Goal: Find contact information: Find contact information

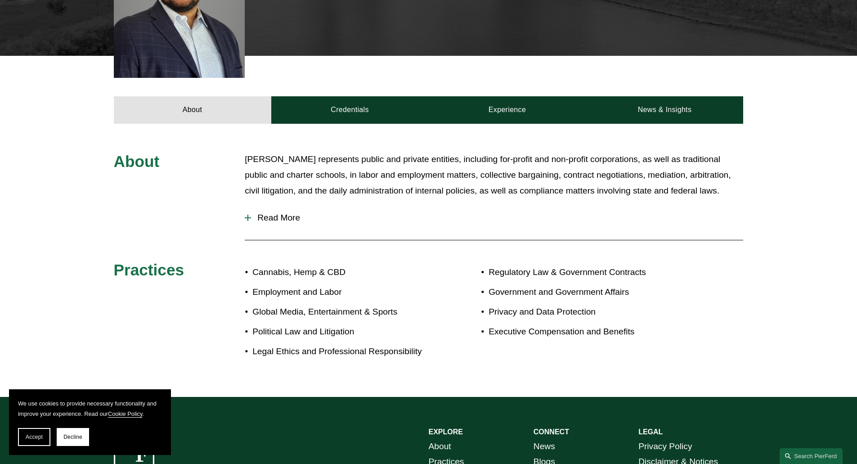
scroll to position [412, 0]
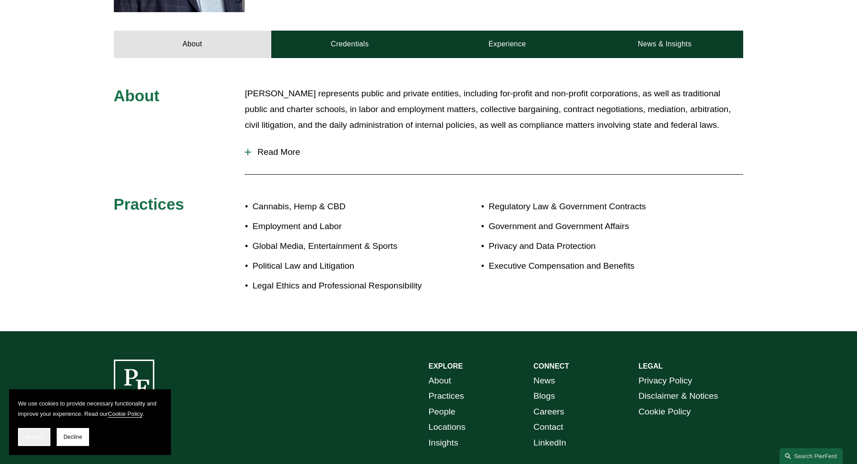
click at [36, 439] on span "Accept" at bounding box center [34, 437] width 17 height 6
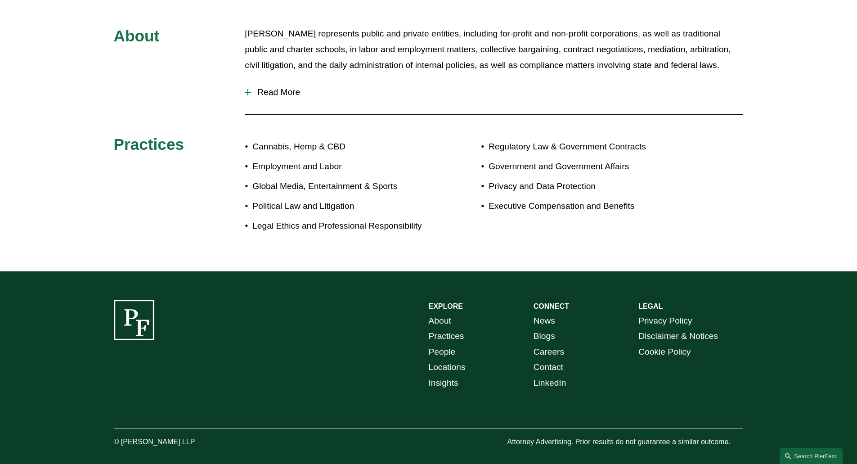
scroll to position [232, 0]
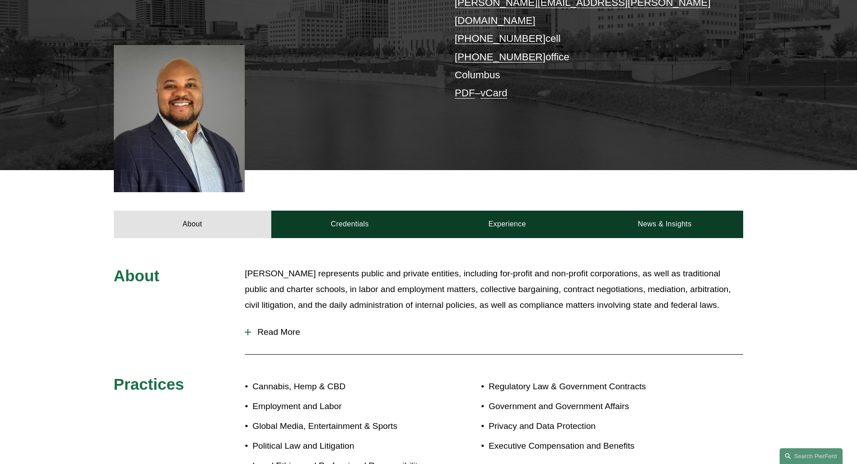
click at [247, 329] on div at bounding box center [248, 332] width 6 height 6
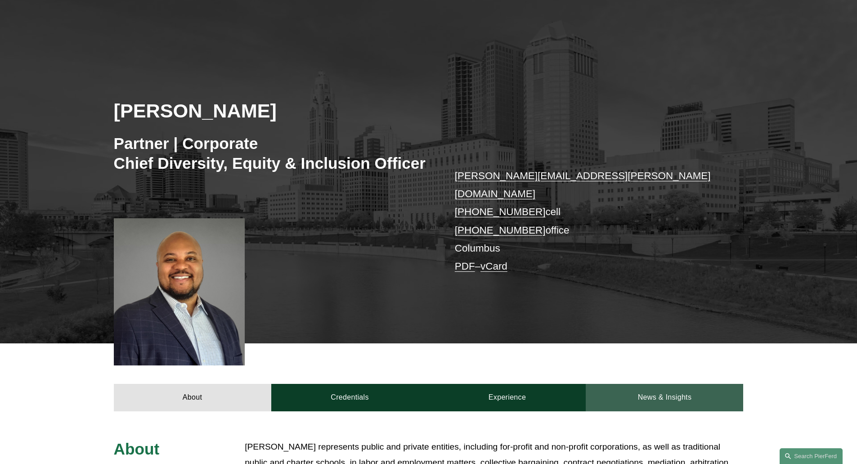
scroll to position [0, 0]
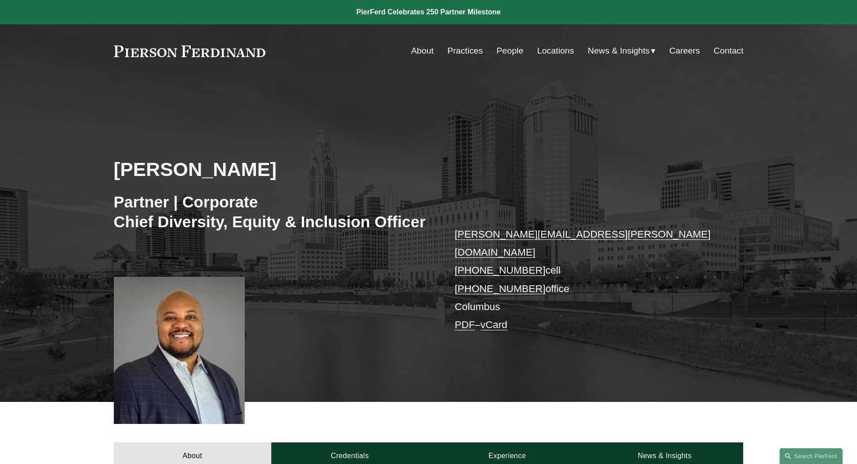
click at [730, 51] on link "Contact" at bounding box center [729, 50] width 30 height 17
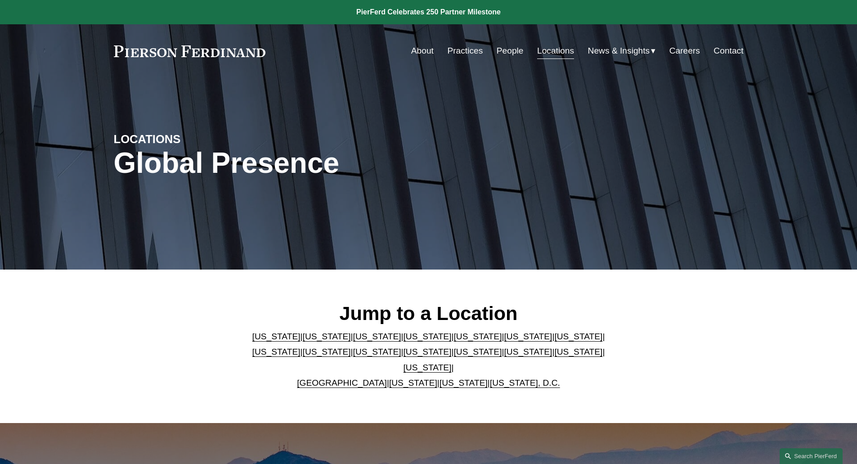
click at [504, 356] on link "[US_STATE]" at bounding box center [528, 351] width 48 height 9
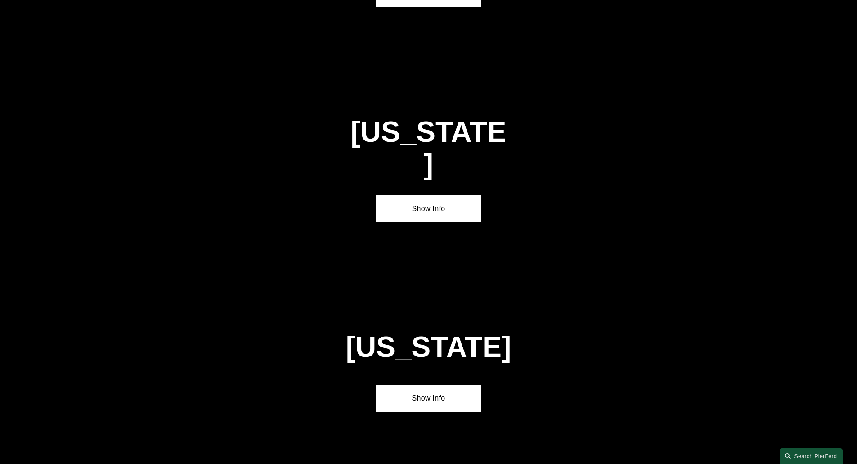
scroll to position [2698, 0]
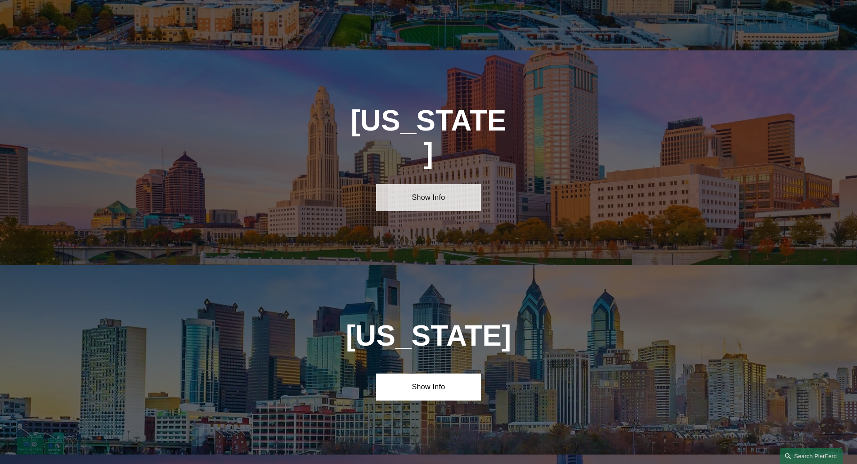
click at [425, 184] on link "Show Info" at bounding box center [428, 197] width 105 height 27
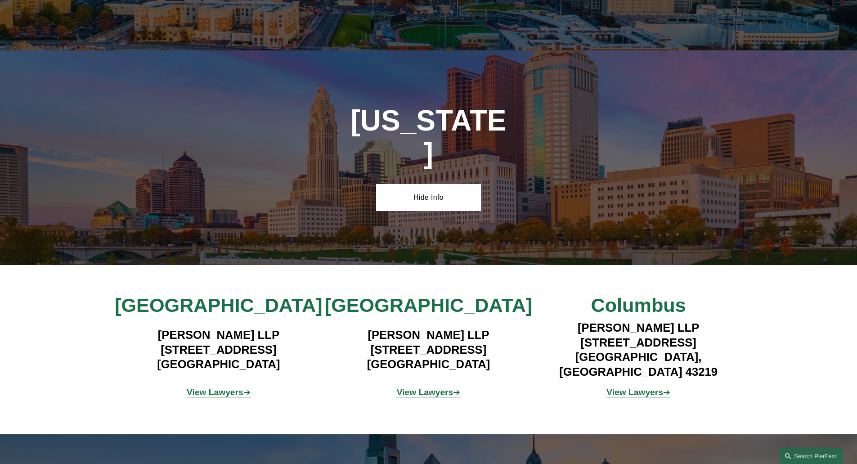
click at [412, 387] on strong "View Lawyers" at bounding box center [425, 391] width 57 height 9
click at [633, 387] on strong "View Lawyers" at bounding box center [635, 391] width 57 height 9
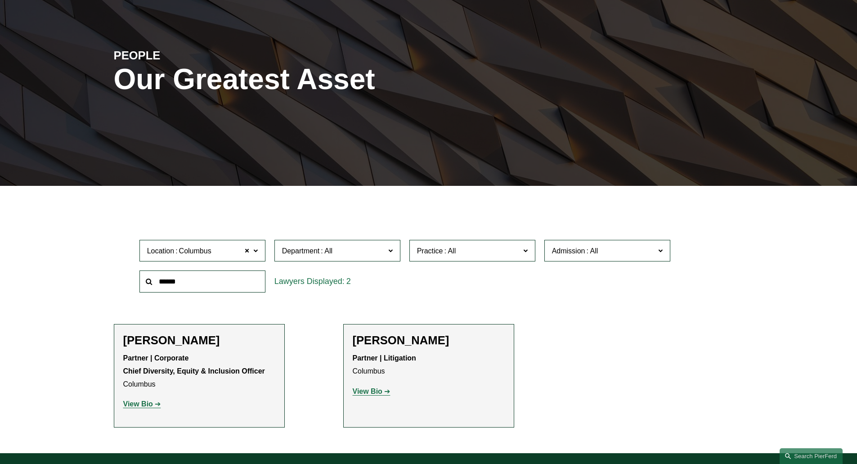
scroll to position [120, 0]
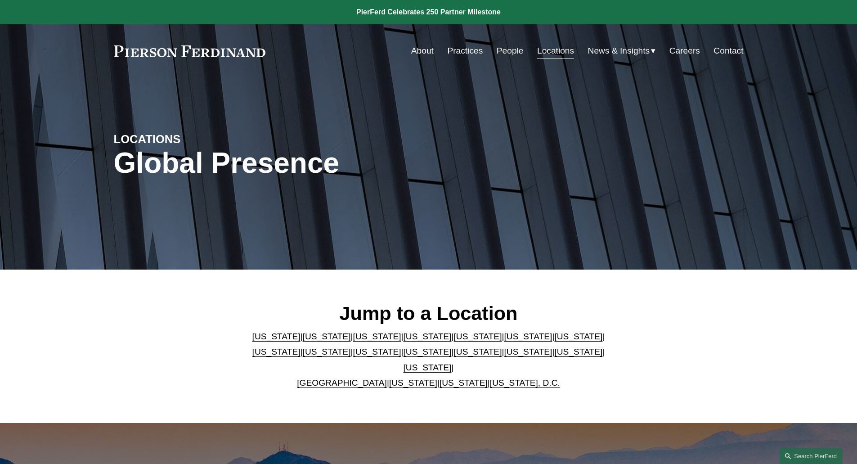
scroll to position [2698, 0]
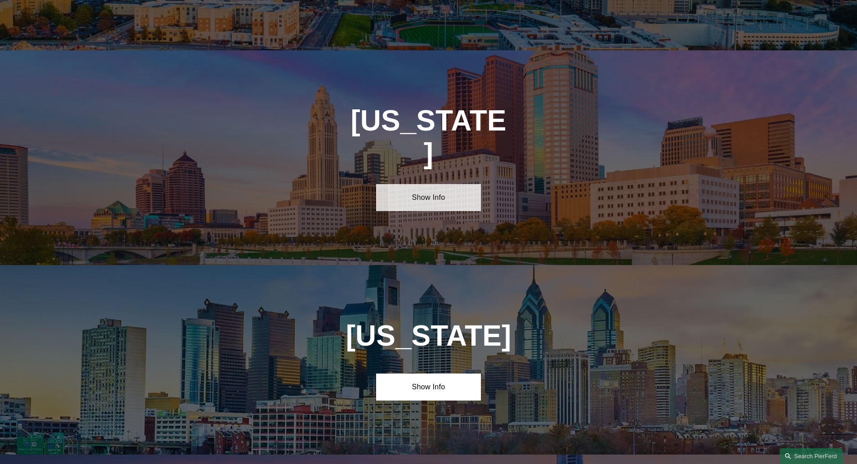
click at [430, 184] on link "Show Info" at bounding box center [428, 197] width 105 height 27
